Goal: Task Accomplishment & Management: Manage account settings

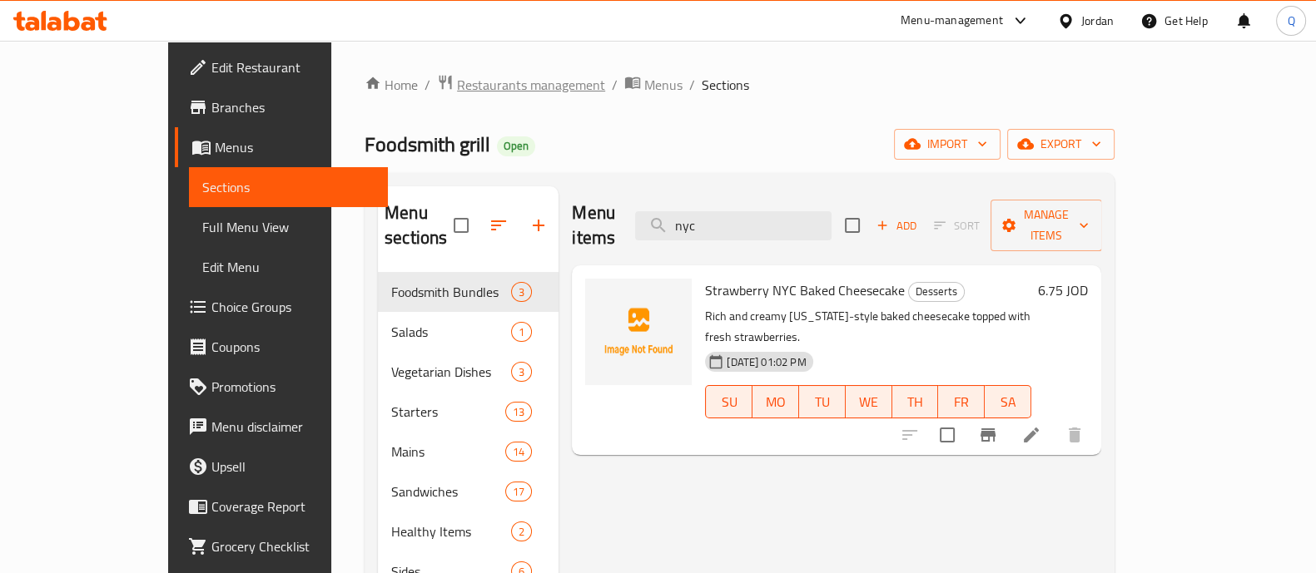
drag, startPoint x: 0, startPoint y: 0, endPoint x: 465, endPoint y: 90, distance: 473.8
click at [465, 90] on span "Restaurants management" at bounding box center [531, 85] width 148 height 20
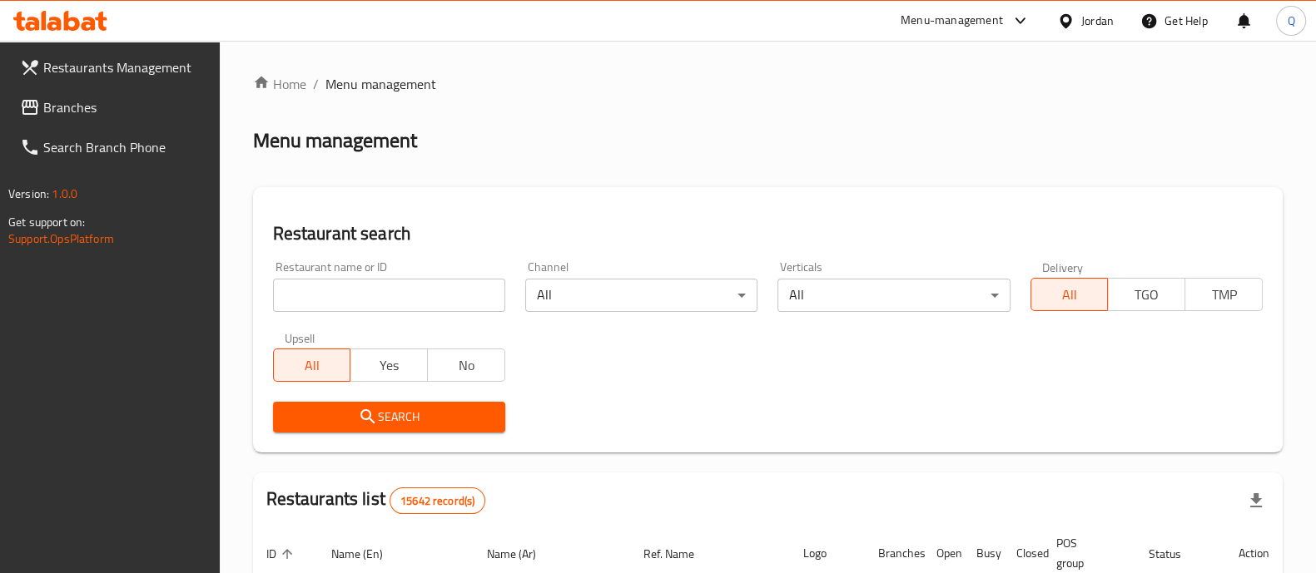
click at [454, 285] on input "search" at bounding box center [389, 295] width 232 height 33
click at [358, 294] on input "cree" at bounding box center [389, 295] width 232 height 33
click at [358, 293] on input "cree" at bounding box center [389, 295] width 232 height 33
type input "majnoon q"
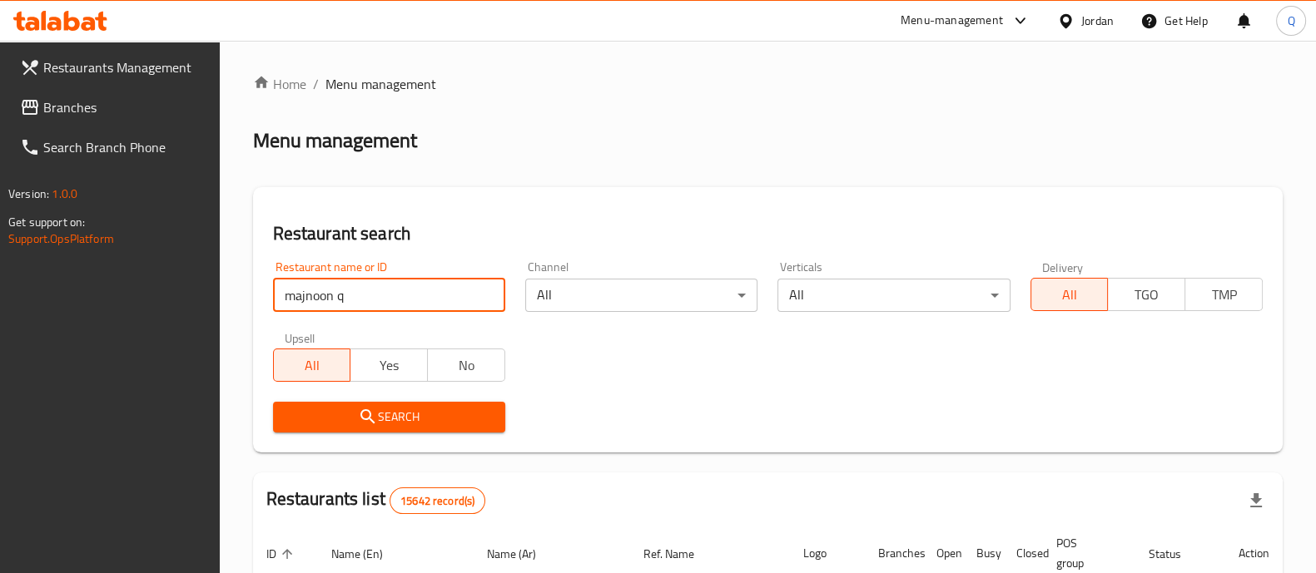
click button "Search" at bounding box center [389, 417] width 232 height 31
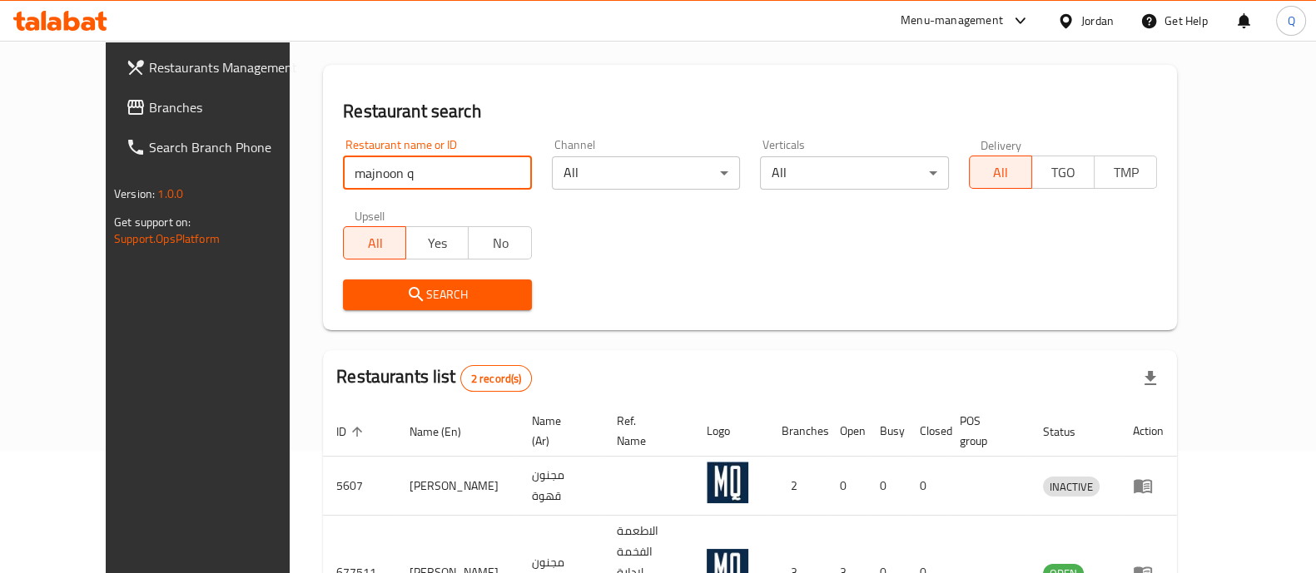
scroll to position [195, 0]
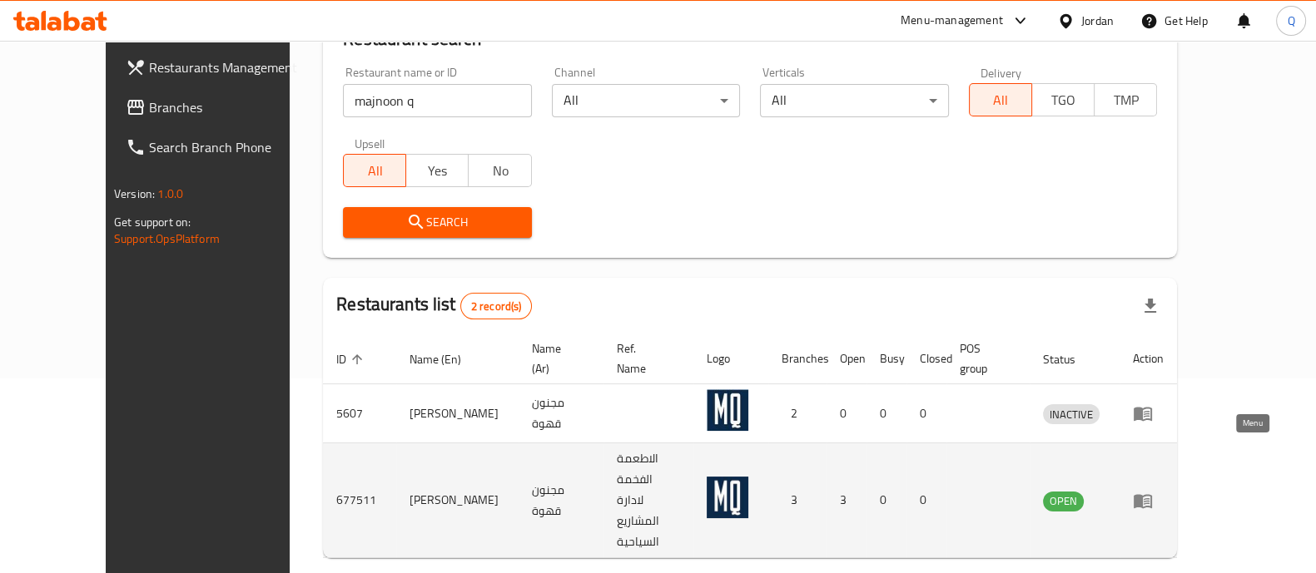
click at [1152, 494] on icon "enhanced table" at bounding box center [1143, 501] width 18 height 14
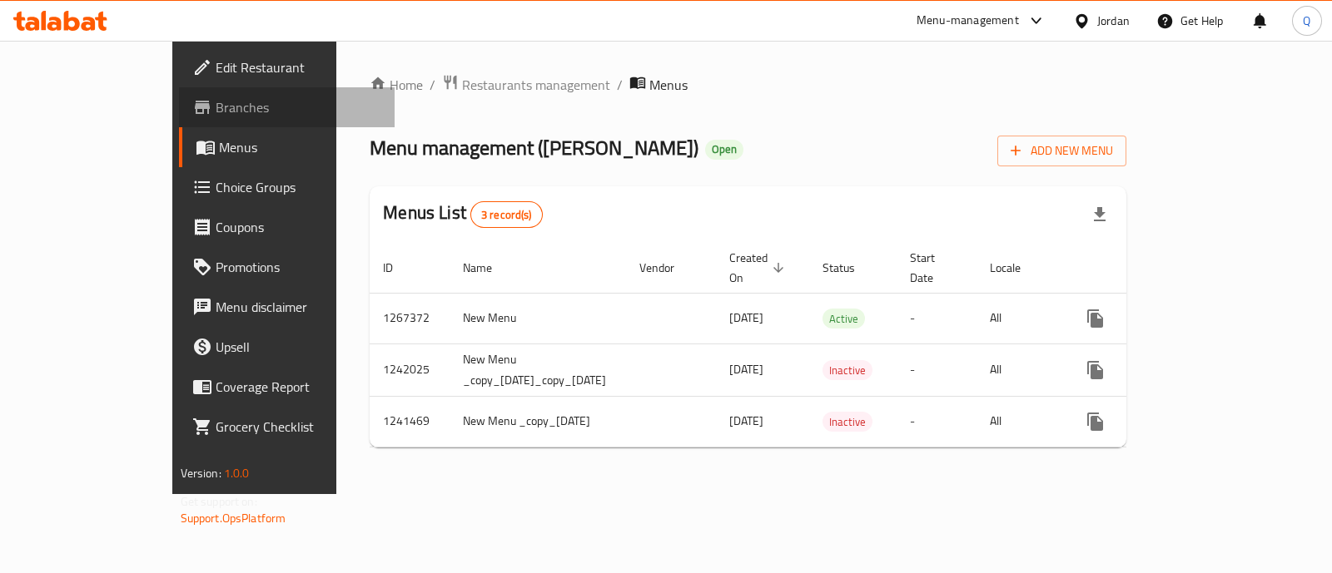
click at [216, 112] on span "Branches" at bounding box center [299, 107] width 166 height 20
